Goal: Obtain resource: Download file/media

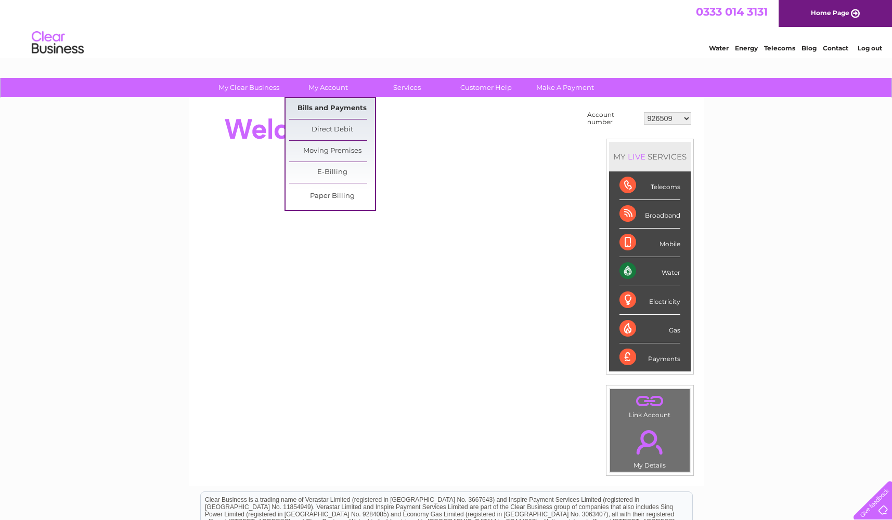
click at [332, 109] on link "Bills and Payments" at bounding box center [332, 108] width 86 height 21
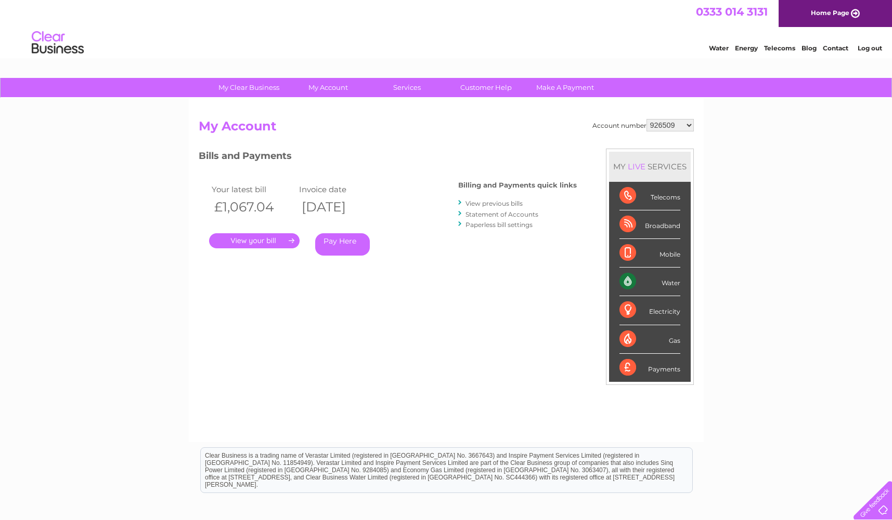
click at [274, 244] on link "." at bounding box center [254, 240] width 90 height 15
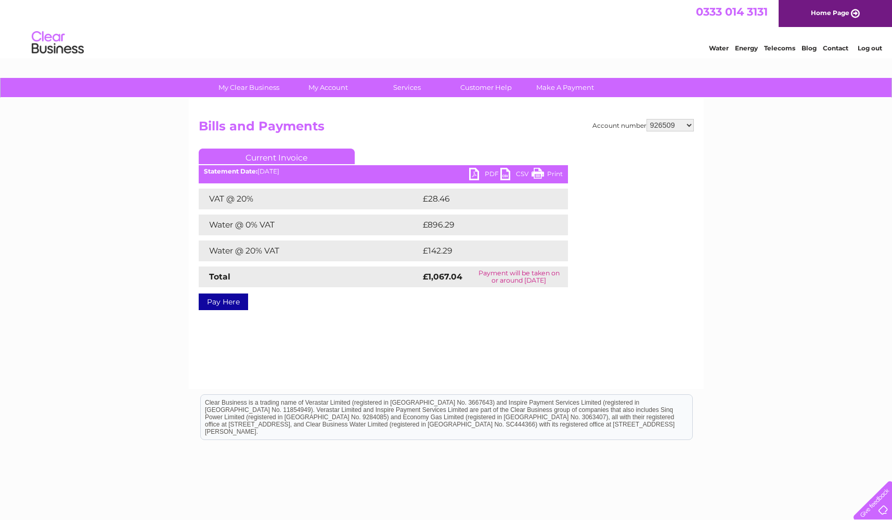
click at [469, 177] on link "PDF" at bounding box center [484, 175] width 31 height 15
click at [674, 129] on select "926509 926510 926511 926512 926513 926515 931213 931264 989033 992919 995437 99…" at bounding box center [669, 125] width 47 height 12
select select "926510"
click at [646, 119] on select "926509 926510 926511 926512 926513 926515 931213 931264 989033 992919 995437 99…" at bounding box center [669, 125] width 47 height 12
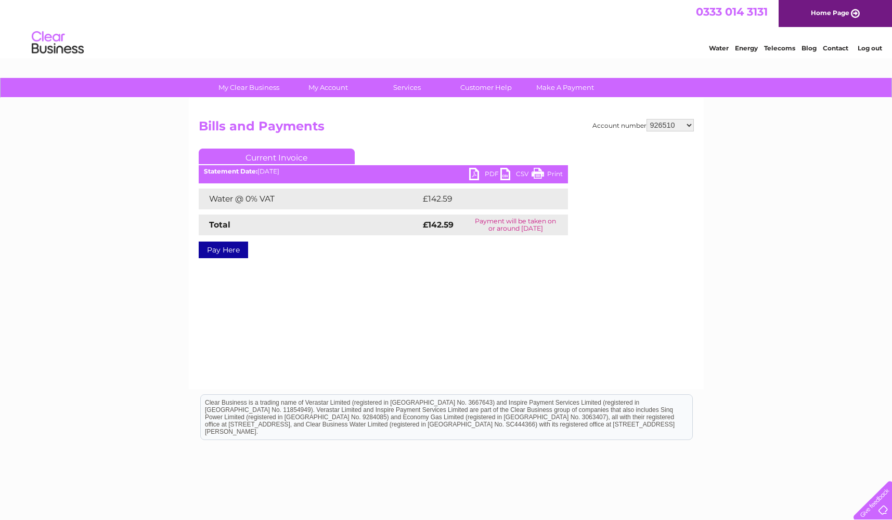
click at [476, 174] on link "PDF" at bounding box center [484, 175] width 31 height 15
click at [665, 125] on select "926509 926510 926511 926512 926513 926515 931213 931264 989033 992919 995437 99…" at bounding box center [669, 125] width 47 height 12
select select "926511"
click at [646, 119] on select "926509 926510 926511 926512 926513 926515 931213 931264 989033 992919 995437 99…" at bounding box center [669, 125] width 47 height 12
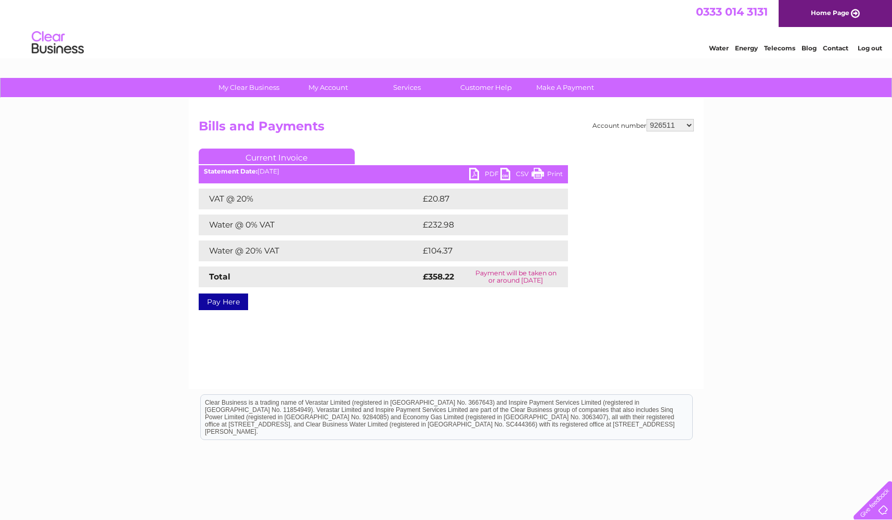
click at [470, 173] on link "PDF" at bounding box center [484, 175] width 31 height 15
click at [676, 125] on select "926509 926510 926511 926512 926513 926515 931213 931264 989033 992919 995437 99…" at bounding box center [669, 125] width 47 height 12
select select "926512"
click at [646, 119] on select "926509 926510 926511 926512 926513 926515 931213 931264 989033 992919 995437 99…" at bounding box center [669, 125] width 47 height 12
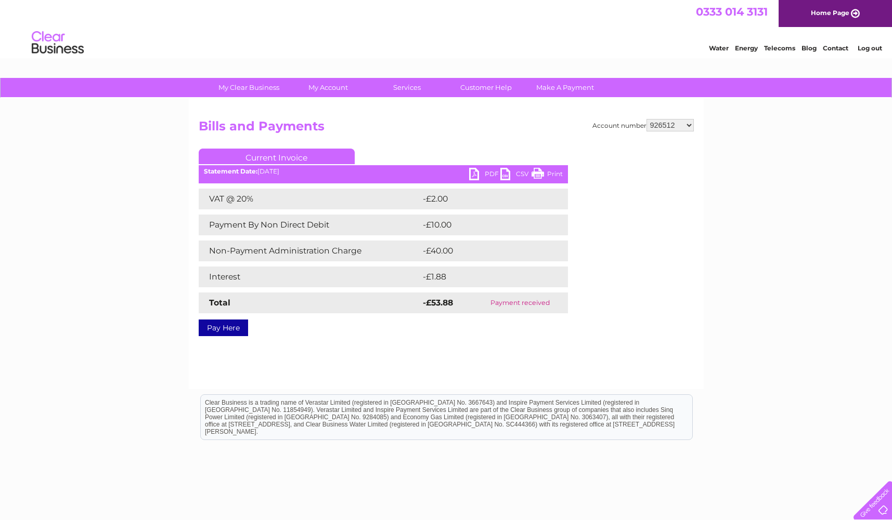
click at [665, 128] on select "926509 926510 926511 926512 926513 926515 931213 931264 989033 992919 995437 99…" at bounding box center [669, 125] width 47 height 12
select select "926513"
click at [646, 119] on select "926509 926510 926511 926512 926513 926515 931213 931264 989033 992919 995437 99…" at bounding box center [669, 125] width 47 height 12
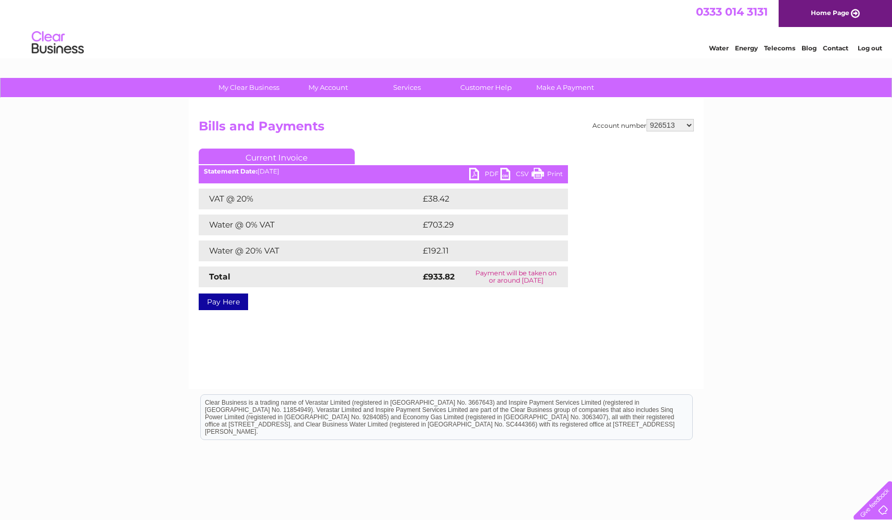
click at [480, 177] on link "PDF" at bounding box center [484, 175] width 31 height 15
click at [686, 125] on select "926509 926510 926511 926512 926513 926515 931213 931264 989033 992919 995437 99…" at bounding box center [669, 125] width 47 height 12
select select "926515"
click at [646, 119] on select "926509 926510 926511 926512 926513 926515 931213 931264 989033 992919 995437 99…" at bounding box center [669, 125] width 47 height 12
click at [467, 176] on div "PDF CSV Print Statement Date: 02/09/2025" at bounding box center [383, 176] width 369 height 16
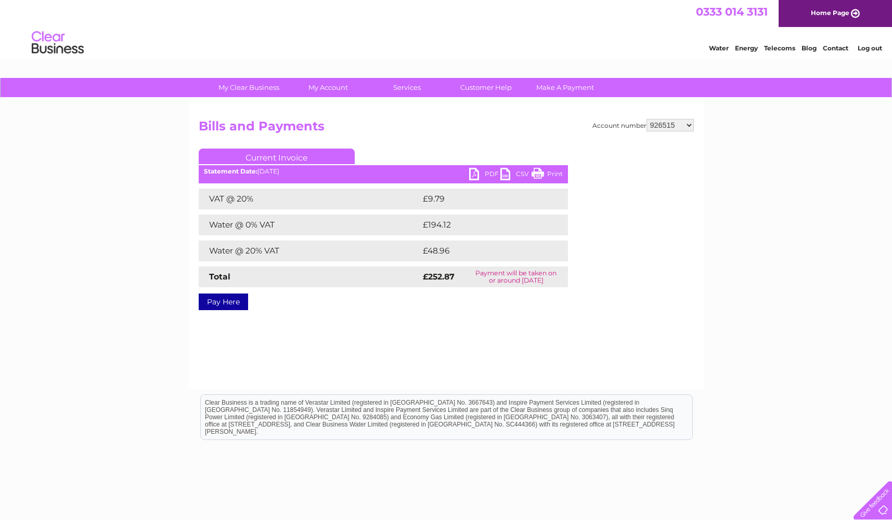
click at [474, 175] on link "PDF" at bounding box center [484, 175] width 31 height 15
click at [682, 126] on select "926509 926510 926511 926512 926513 926515 931213 931264 989033 992919 995437 99…" at bounding box center [669, 125] width 47 height 12
select select "931213"
click at [646, 119] on select "926509 926510 926511 926512 926513 926515 931213 931264 989033 992919 995437 99…" at bounding box center [669, 125] width 47 height 12
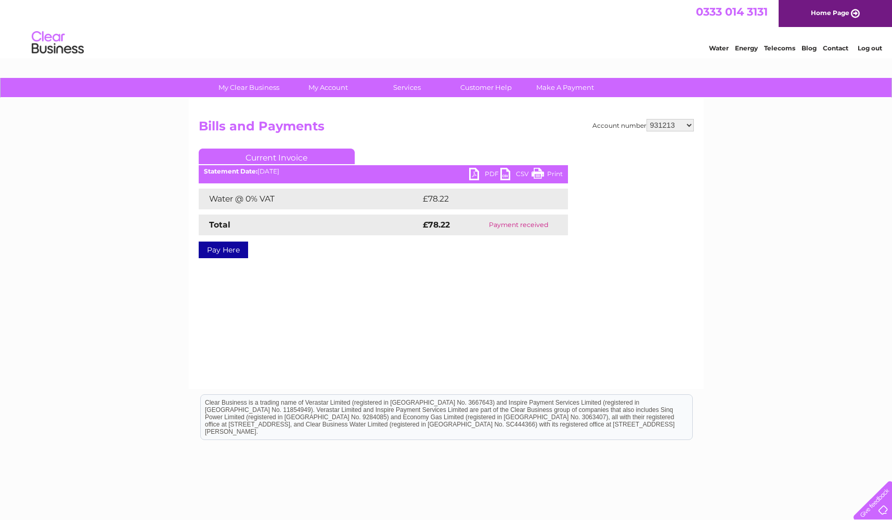
click at [678, 130] on select "926509 926510 926511 926512 926513 926515 931213 931264 989033 992919 995437 99…" at bounding box center [669, 125] width 47 height 12
select select "931264"
click at [646, 119] on select "926509 926510 926511 926512 926513 926515 931213 931264 989033 992919 995437 99…" at bounding box center [669, 125] width 47 height 12
click at [678, 123] on select "926509 926510 926511 926512 926513 926515 931213 931264 989033 992919 995437 99…" at bounding box center [669, 125] width 47 height 12
select select "989033"
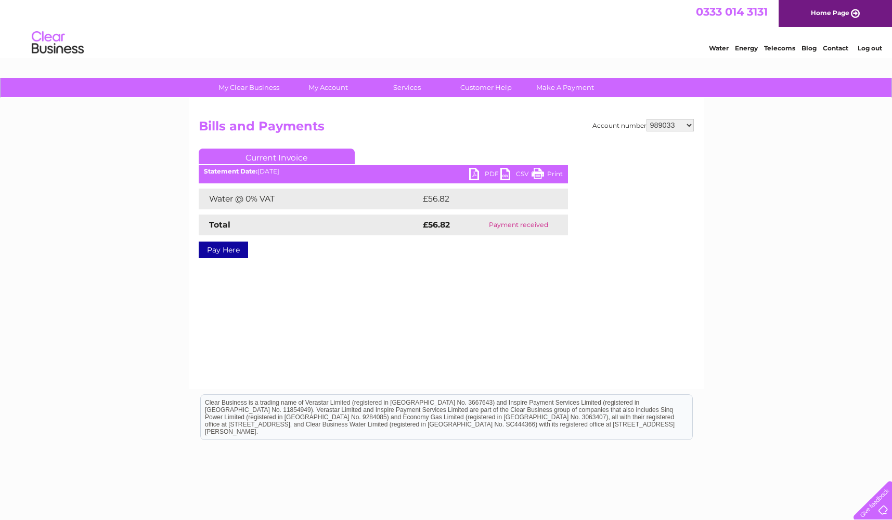
click at [646, 119] on select "926509 926510 926511 926512 926513 926515 931213 931264 989033 992919 995437 99…" at bounding box center [669, 125] width 47 height 12
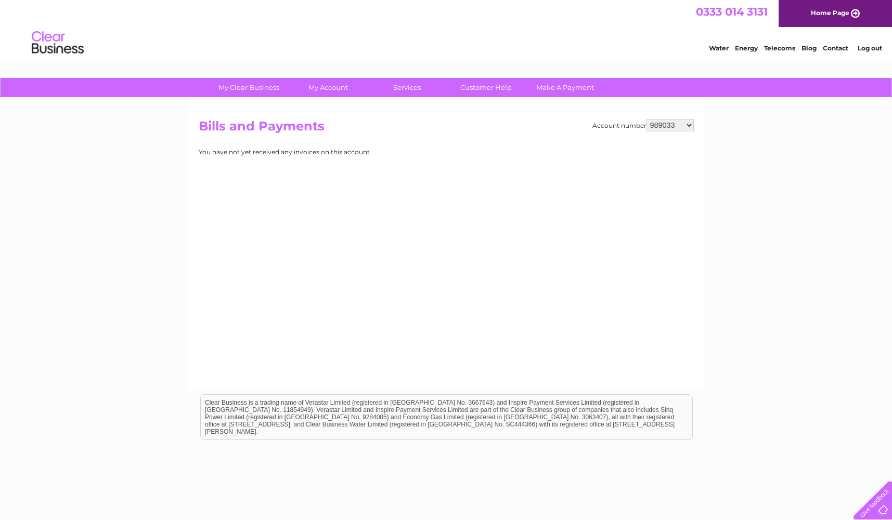
click at [685, 126] on select "926509 926510 926511 926512 926513 926515 931213 931264 989033 992919 995437 99…" at bounding box center [669, 125] width 47 height 12
select select "992919"
click at [646, 119] on select "926509 926510 926511 926512 926513 926515 931213 931264 989033 992919 995437 99…" at bounding box center [669, 125] width 47 height 12
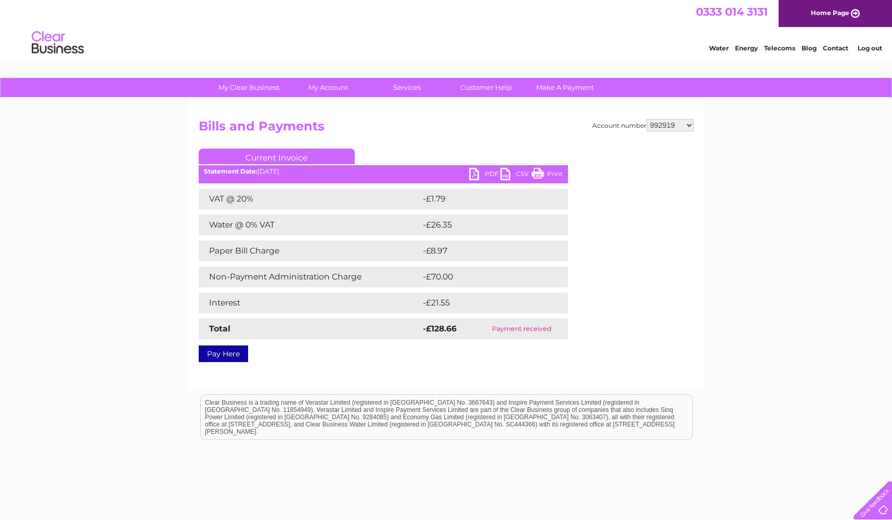
click at [682, 128] on select "926509 926510 926511 926512 926513 926515 931213 931264 989033 992919 995437 99…" at bounding box center [669, 125] width 47 height 12
select select "995437"
click at [646, 119] on select "926509 926510 926511 926512 926513 926515 931213 931264 989033 992919 995437 99…" at bounding box center [669, 125] width 47 height 12
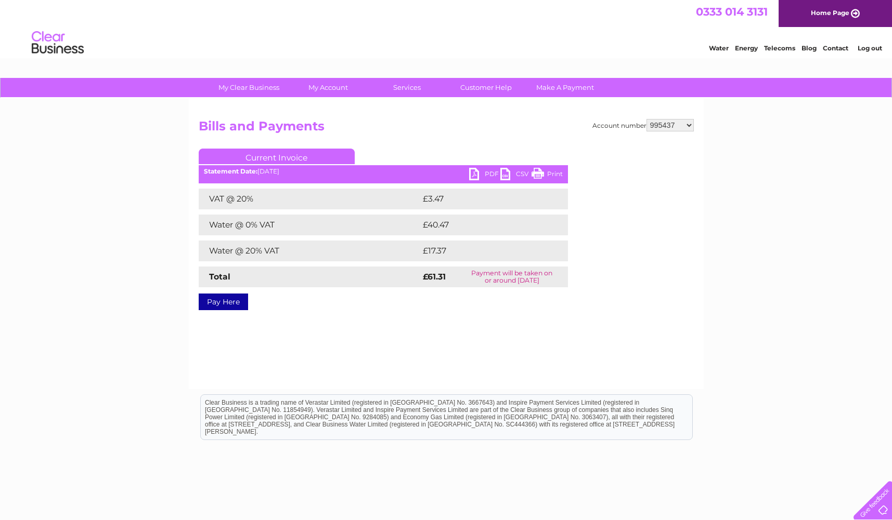
click at [480, 177] on link "PDF" at bounding box center [484, 175] width 31 height 15
click at [680, 122] on select "926509 926510 926511 926512 926513 926515 931213 931264 989033 992919 995437 99…" at bounding box center [669, 125] width 47 height 12
select select "995441"
click at [646, 119] on select "926509 926510 926511 926512 926513 926515 931213 931264 989033 992919 995437 99…" at bounding box center [669, 125] width 47 height 12
click at [469, 177] on link "PDF" at bounding box center [484, 175] width 31 height 15
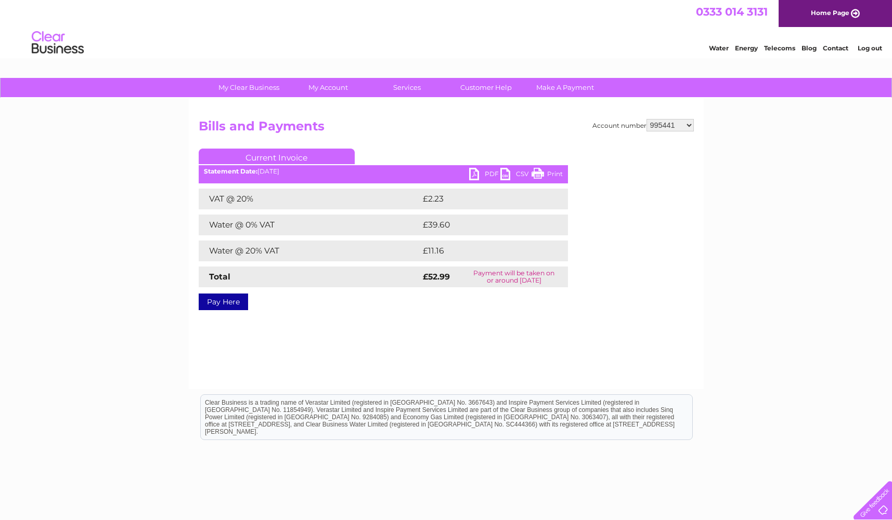
click at [682, 124] on select "926509 926510 926511 926512 926513 926515 931213 931264 989033 992919 995437 99…" at bounding box center [669, 125] width 47 height 12
select select "1078814"
click at [646, 119] on select "926509 926510 926511 926512 926513 926515 931213 931264 989033 992919 995437 99…" at bounding box center [669, 125] width 47 height 12
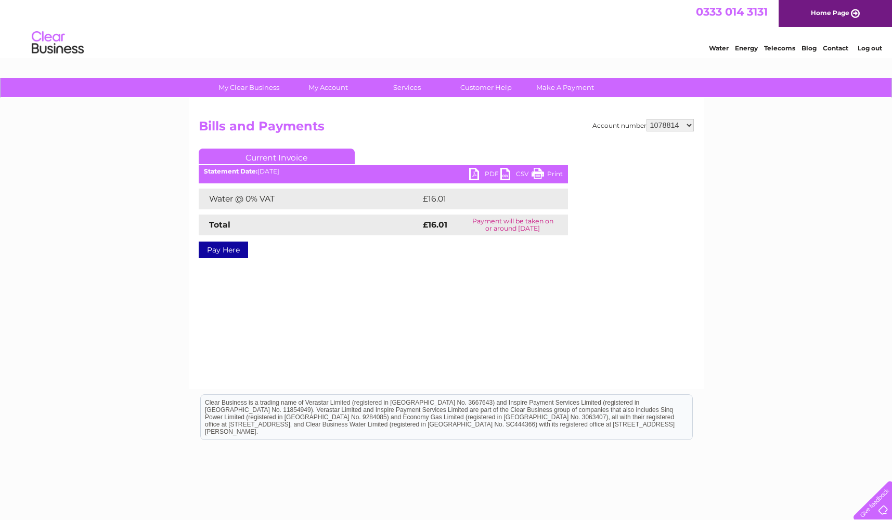
click at [476, 174] on link "PDF" at bounding box center [484, 175] width 31 height 15
click at [668, 129] on select "926509 926510 926511 926512 926513 926515 931213 931264 989033 992919 995437 99…" at bounding box center [669, 125] width 47 height 12
select select "1078815"
click at [646, 119] on select "926509 926510 926511 926512 926513 926515 931213 931264 989033 992919 995437 99…" at bounding box center [669, 125] width 47 height 12
click at [476, 177] on link "PDF" at bounding box center [484, 175] width 31 height 15
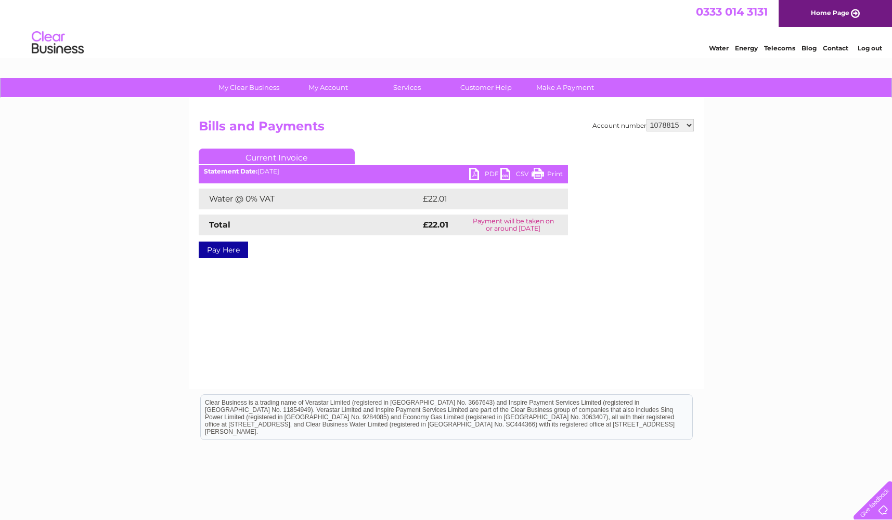
click at [668, 125] on select "926509 926510 926511 926512 926513 926515 931213 931264 989033 992919 995437 99…" at bounding box center [669, 125] width 47 height 12
select select "30273999"
click at [646, 119] on select "926509 926510 926511 926512 926513 926515 931213 931264 989033 992919 995437 99…" at bounding box center [669, 125] width 47 height 12
click at [476, 175] on link "PDF" at bounding box center [484, 175] width 31 height 15
click at [679, 127] on select "926509 926510 926511 926512 926513 926515 931213 931264 989033 992919 995437 99…" at bounding box center [669, 125] width 47 height 12
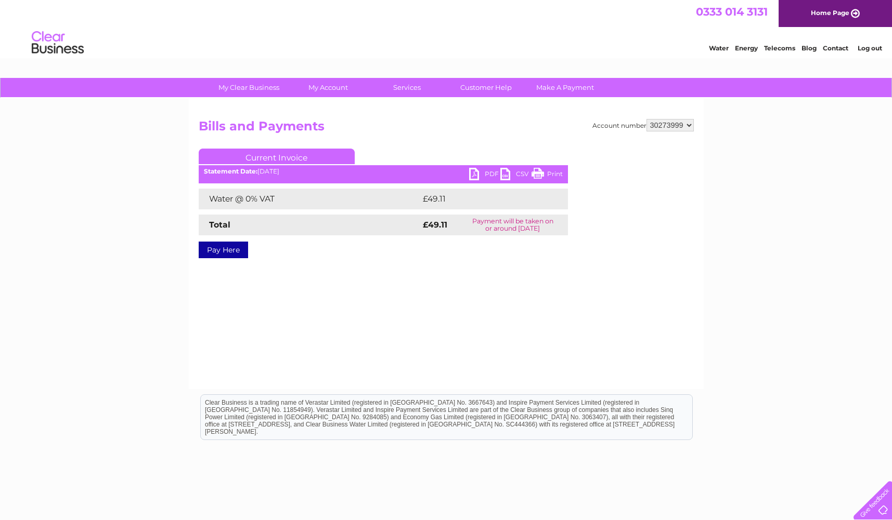
select select "30274001"
click at [646, 119] on select "926509 926510 926511 926512 926513 926515 931213 931264 989033 992919 995437 99…" at bounding box center [669, 125] width 47 height 12
click at [474, 173] on link "PDF" at bounding box center [484, 175] width 31 height 15
click at [688, 124] on select "926509 926510 926511 926512 926513 926515 931213 931264 989033 992919 995437 99…" at bounding box center [669, 125] width 47 height 12
select select "30274004"
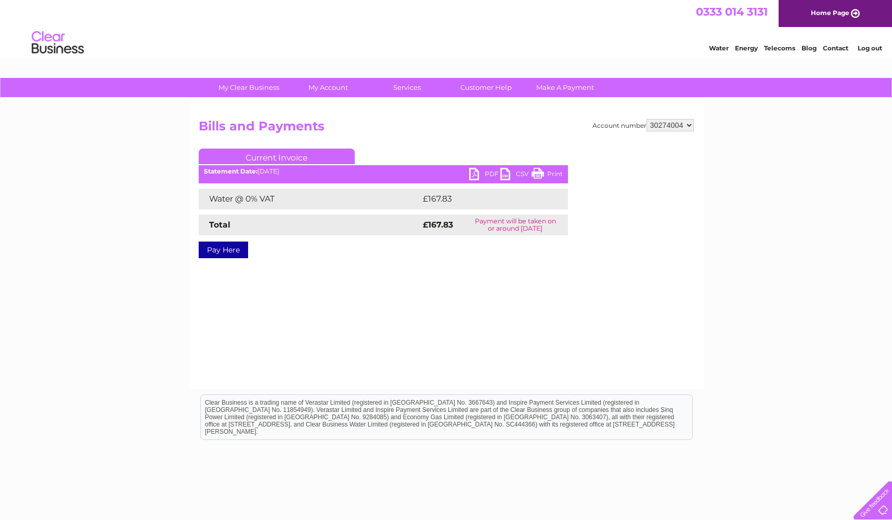
click at [646, 119] on select "926509 926510 926511 926512 926513 926515 931213 931264 989033 992919 995437 99…" at bounding box center [669, 125] width 47 height 12
click at [475, 174] on link "PDF" at bounding box center [484, 175] width 31 height 15
click at [865, 49] on link "Log out" at bounding box center [869, 48] width 24 height 8
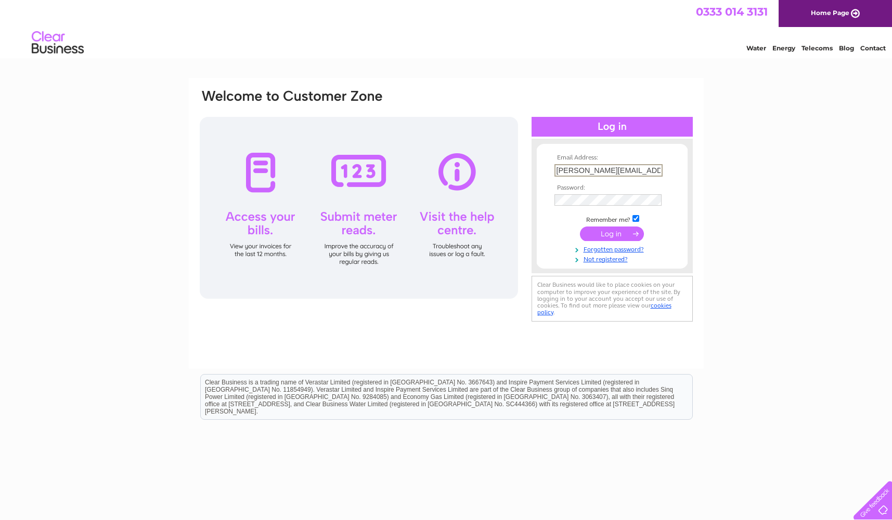
click at [636, 167] on input "sarahr@pbdevco.com" at bounding box center [608, 170] width 108 height 12
type input "invoice@pbdevco.com"
click at [628, 235] on input "submit" at bounding box center [612, 233] width 64 height 15
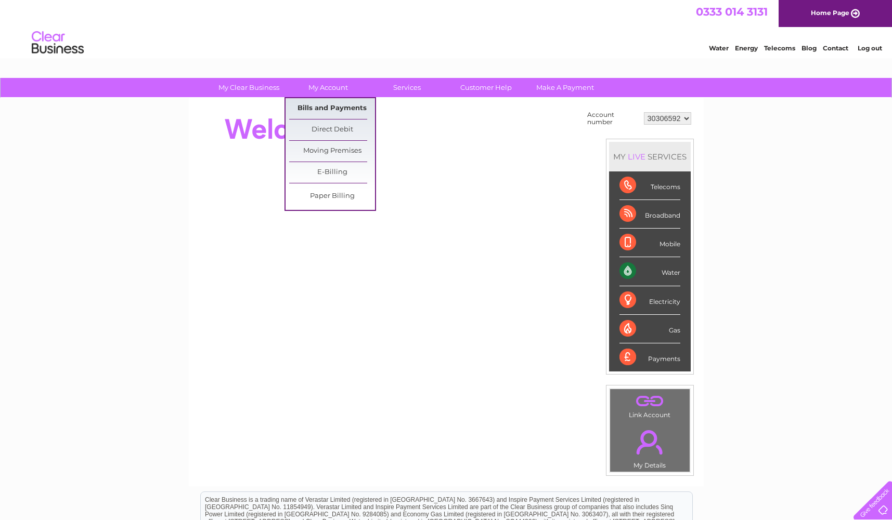
click at [333, 109] on link "Bills and Payments" at bounding box center [332, 108] width 86 height 21
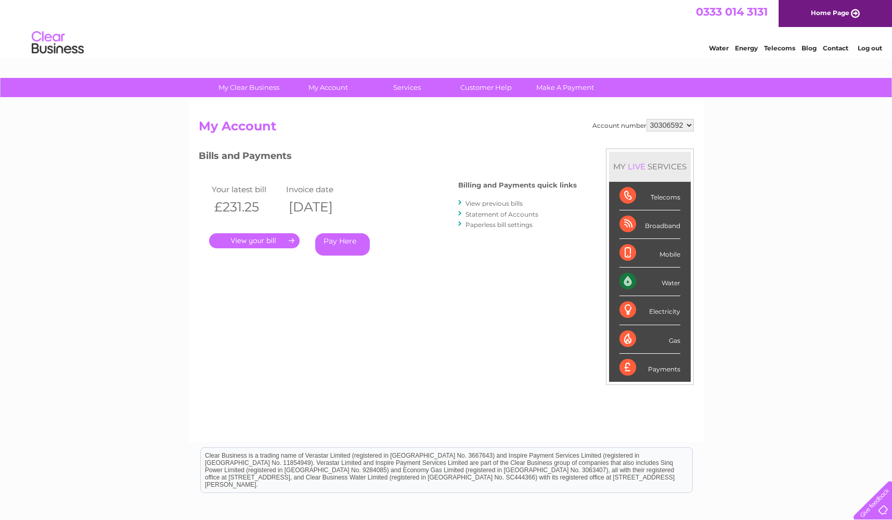
click at [269, 238] on link "." at bounding box center [254, 240] width 90 height 15
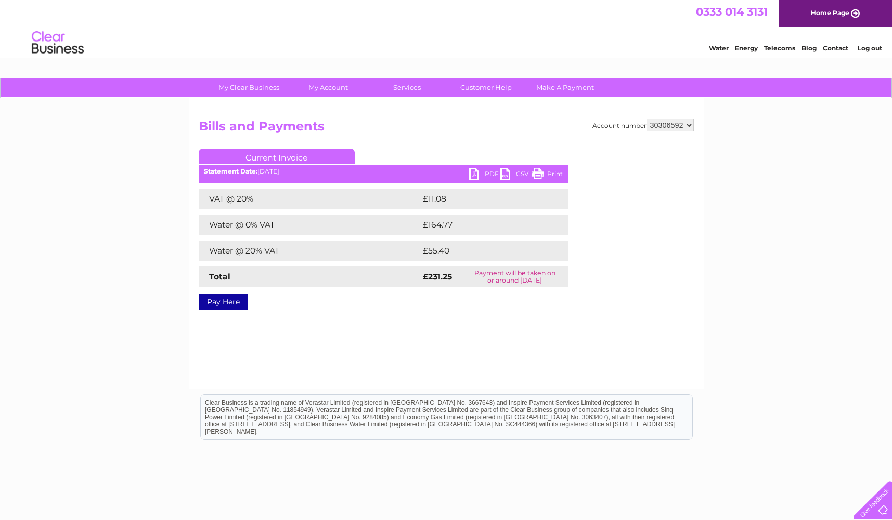
click at [473, 175] on link "PDF" at bounding box center [484, 175] width 31 height 15
